Goal: Task Accomplishment & Management: Manage account settings

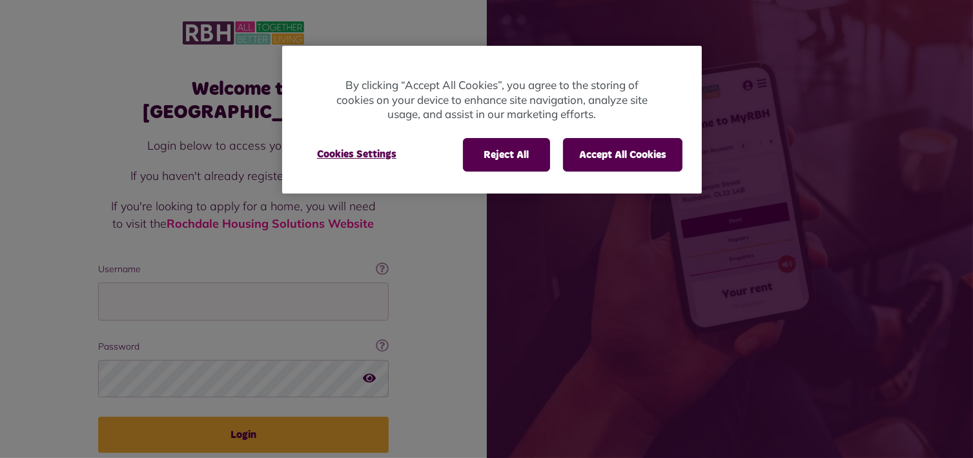
click at [175, 276] on div at bounding box center [486, 229] width 973 height 458
click at [583, 150] on button "Accept All Cookies" at bounding box center [622, 155] width 119 height 34
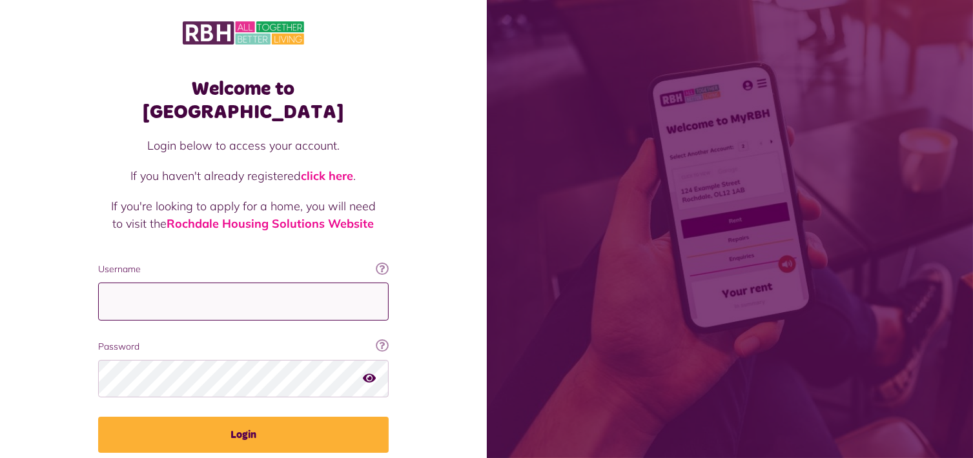
click at [228, 283] on input "Username" at bounding box center [243, 302] width 290 height 38
type input "**********"
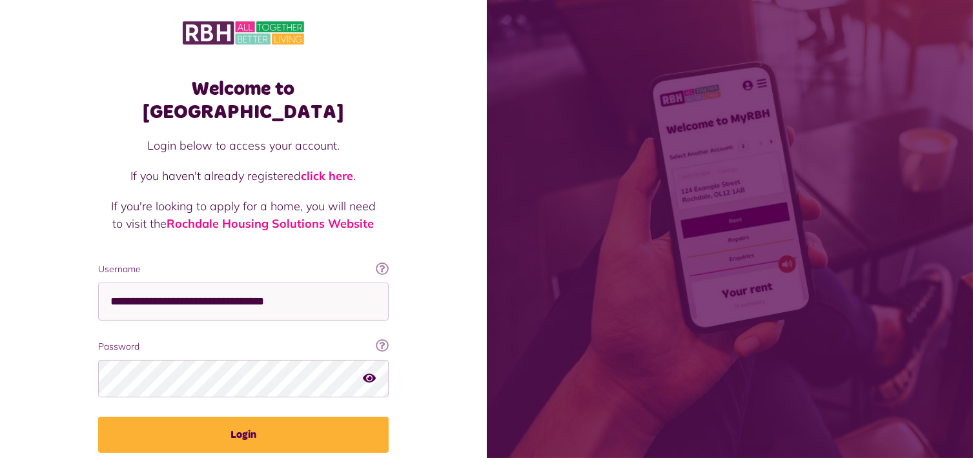
click at [369, 372] on icon "button" at bounding box center [369, 378] width 13 height 12
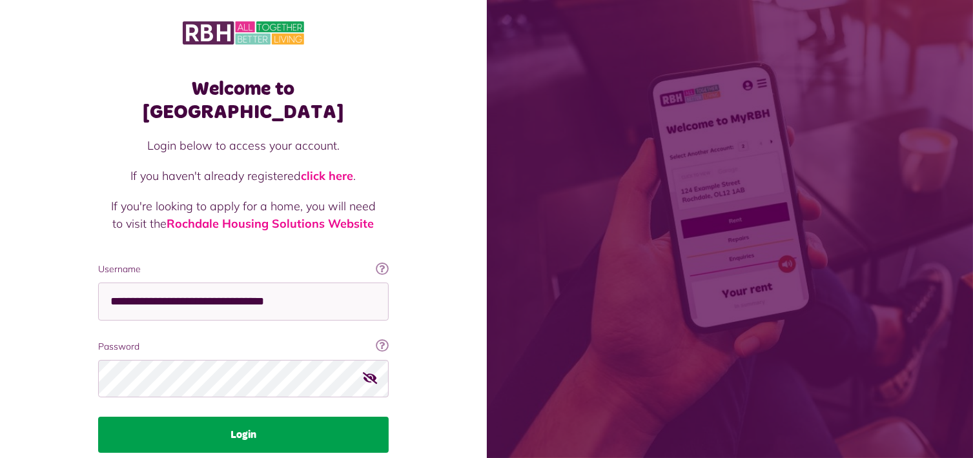
click at [248, 417] on button "Login" at bounding box center [243, 435] width 290 height 36
